Goal: Task Accomplishment & Management: Manage account settings

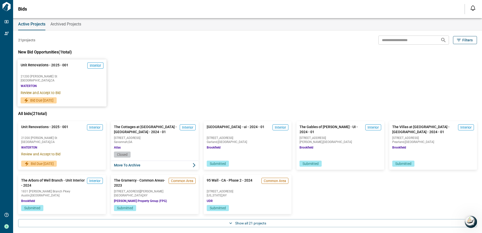
click at [92, 84] on div "Unit Renovations - 2025 - 001 Interior [GEOGRAPHIC_DATA][PERSON_NAME] , [GEOGRA…" at bounding box center [61, 78] width 89 height 38
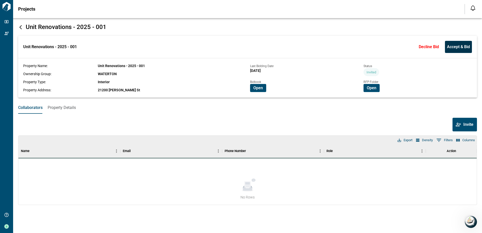
click at [449, 47] on span "Accept & Bid" at bounding box center [458, 46] width 23 height 5
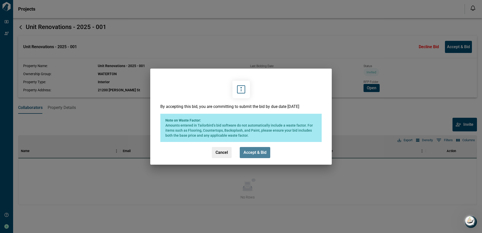
click at [264, 155] on button "Accept & Bid" at bounding box center [255, 152] width 30 height 11
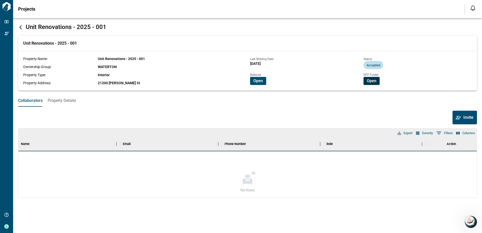
click at [375, 81] on span "Open" at bounding box center [371, 80] width 10 height 5
click at [258, 82] on span "Open" at bounding box center [258, 80] width 10 height 5
